Goal: Task Accomplishment & Management: Use online tool/utility

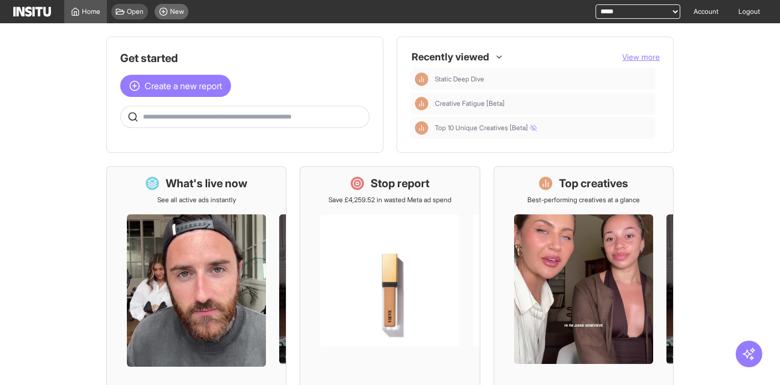
click at [187, 8] on div "New" at bounding box center [172, 12] width 34 height 16
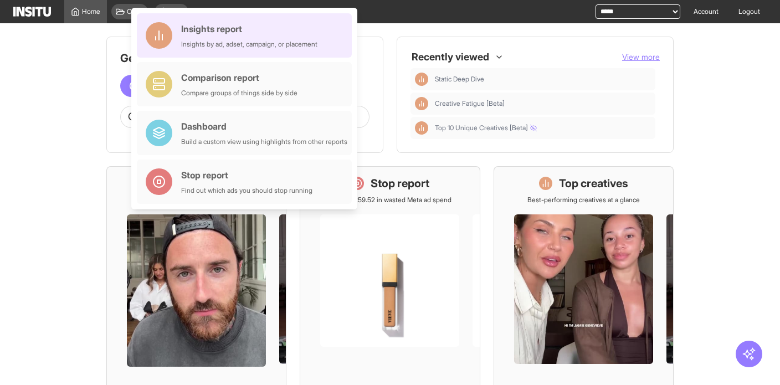
click at [202, 28] on div "Insights report" at bounding box center [249, 28] width 136 height 13
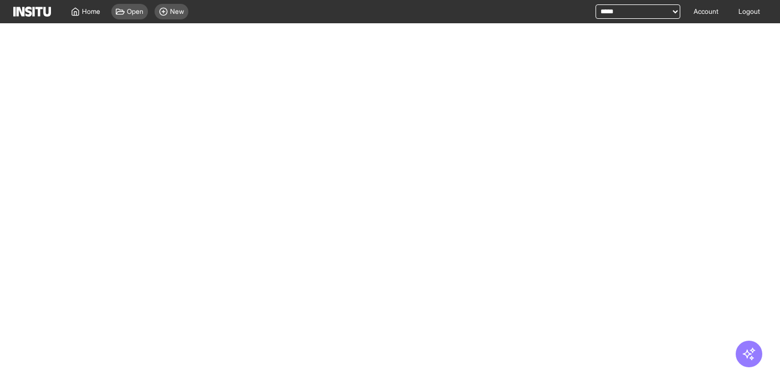
select select "**"
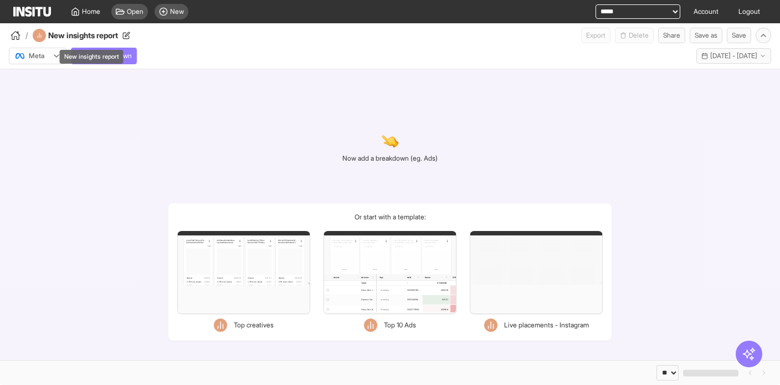
click at [106, 35] on h4 "New insights report" at bounding box center [98, 35] width 100 height 11
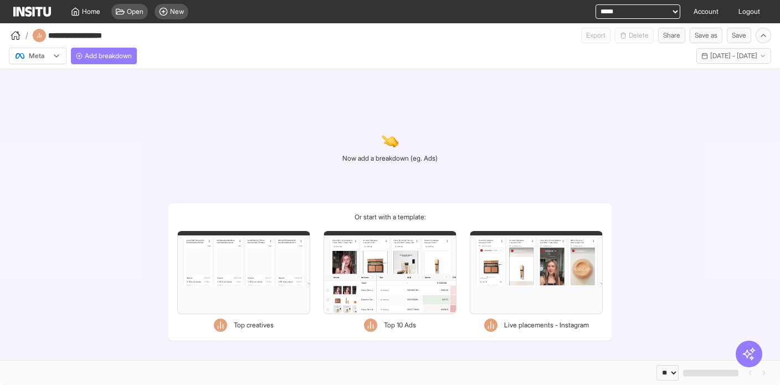
click at [189, 103] on div "Now add a breakdown (eg. Ads) Or start with a template: Filters Format Static V…" at bounding box center [390, 214] width 780 height 291
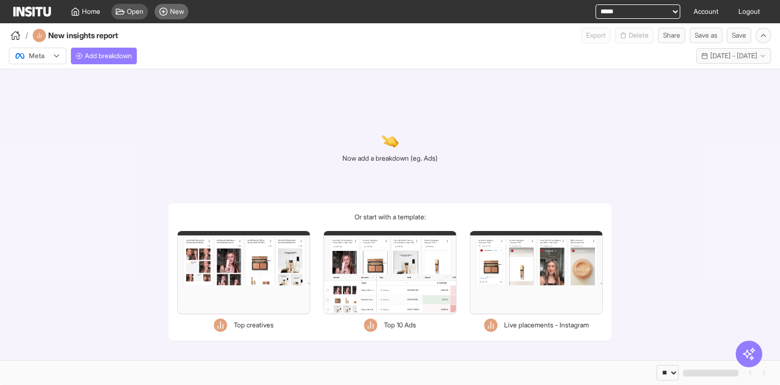
click at [173, 15] on span "New" at bounding box center [177, 11] width 14 height 9
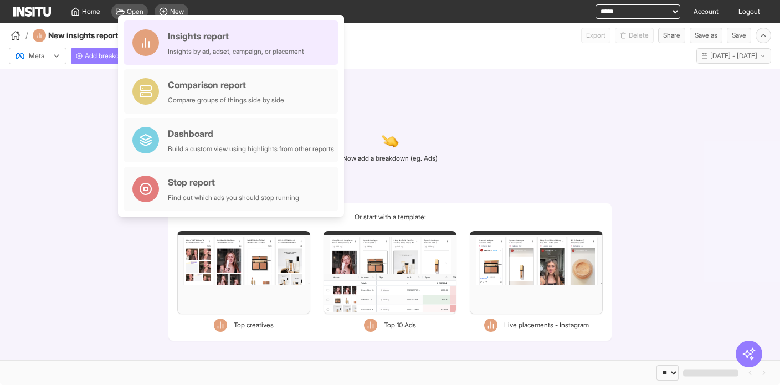
click at [196, 40] on div "Insights report" at bounding box center [236, 35] width 136 height 13
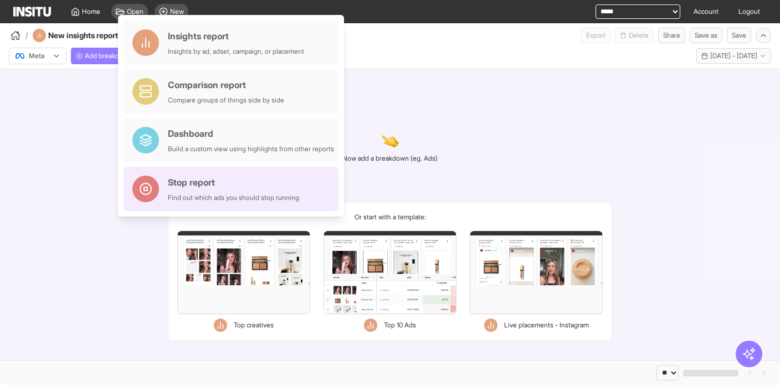
select select "**"
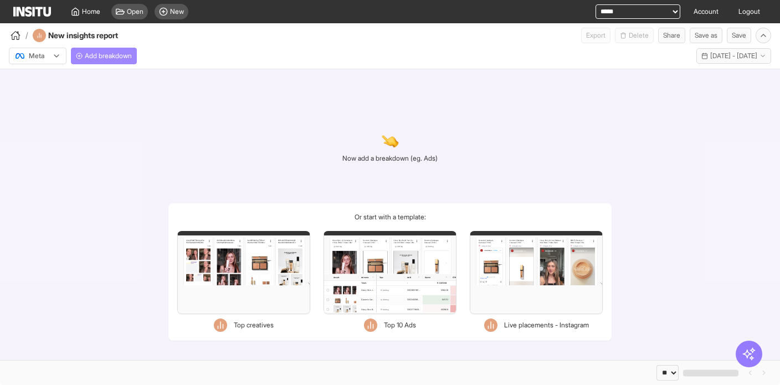
click at [108, 54] on span "Add breakdown" at bounding box center [108, 56] width 47 height 9
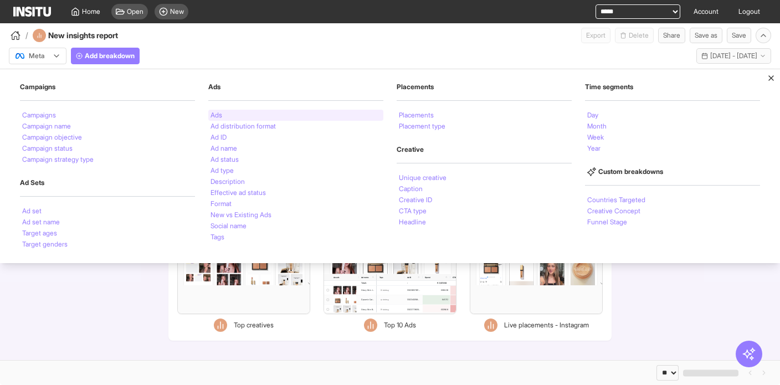
click at [215, 114] on li "Ads" at bounding box center [216, 115] width 12 height 7
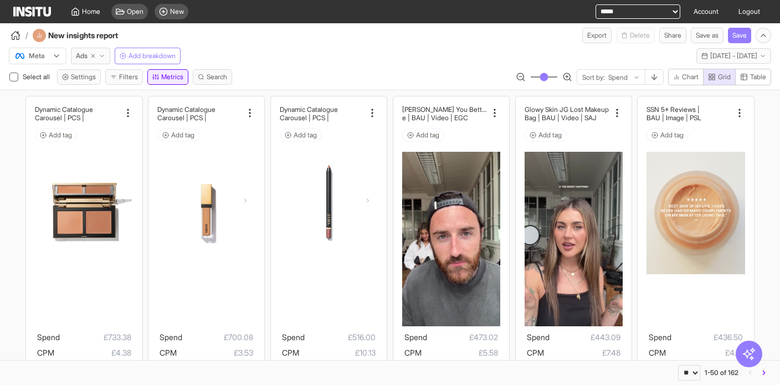
click at [174, 75] on button "Metrics" at bounding box center [167, 77] width 41 height 16
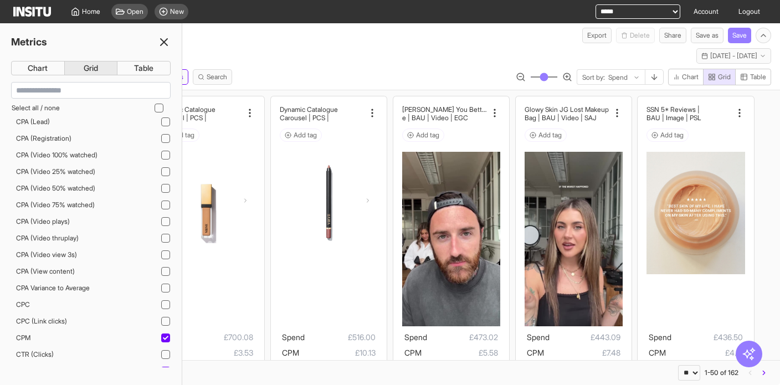
scroll to position [145, 0]
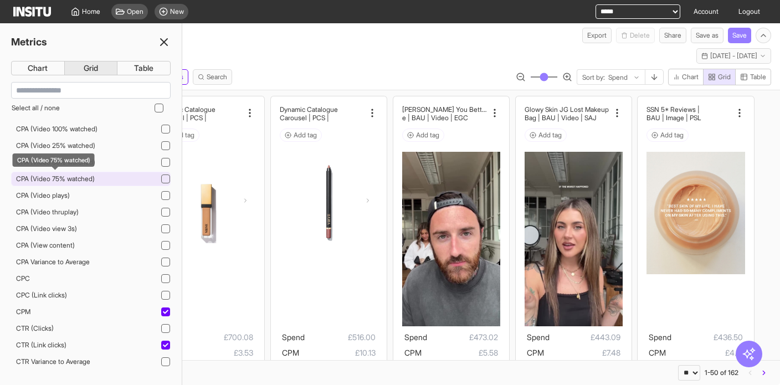
click at [64, 178] on span "CPA (Video 75% watched)" at bounding box center [55, 178] width 79 height 8
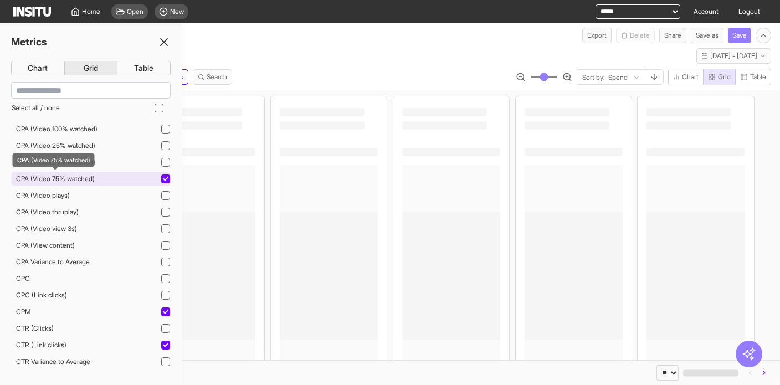
click at [64, 178] on span "CPA (Video 75% watched)" at bounding box center [55, 178] width 79 height 8
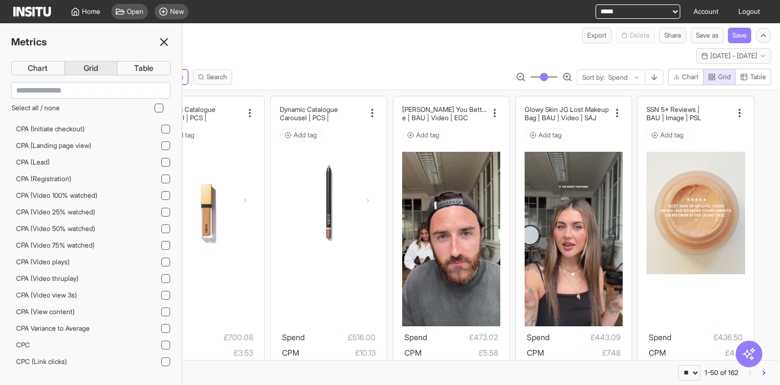
scroll to position [78, 0]
drag, startPoint x: 36, startPoint y: 74, endPoint x: 44, endPoint y: 71, distance: 8.1
click at [36, 74] on button "Chart" at bounding box center [38, 68] width 54 height 14
